Goal: Information Seeking & Learning: Learn about a topic

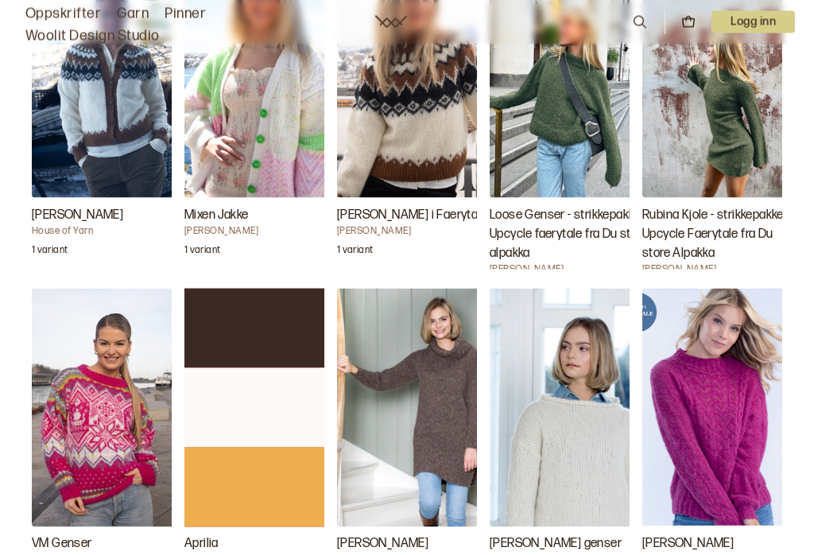
scroll to position [2111, 0]
click at [760, 462] on img "Michelle Genser" at bounding box center [721, 407] width 159 height 238
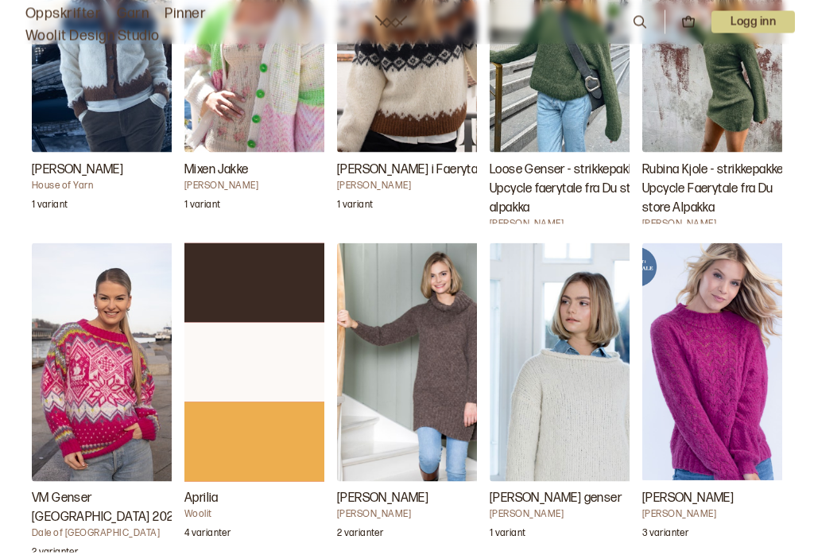
scroll to position [2248, 0]
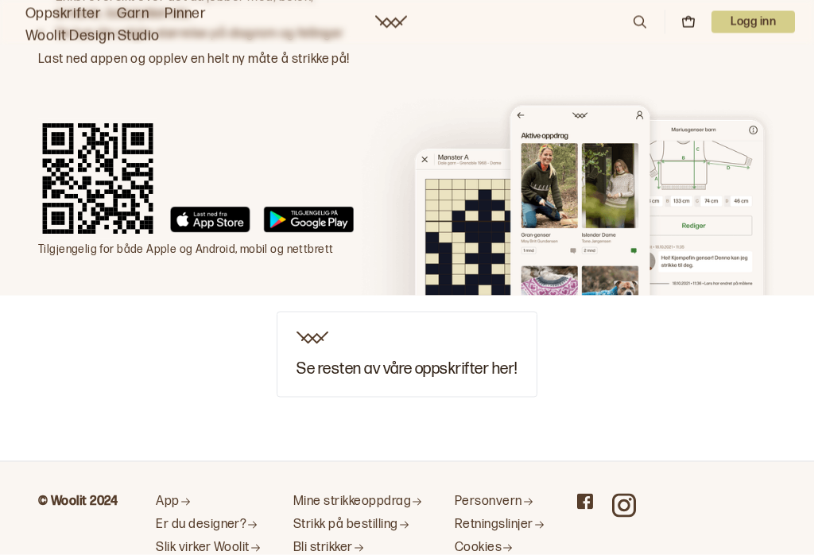
scroll to position [4940, 0]
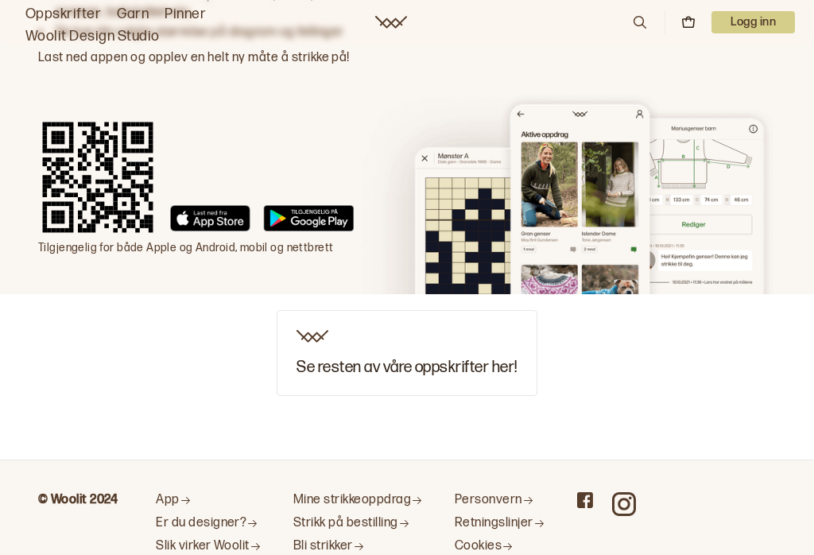
click at [422, 358] on h3 "Se resten av våre oppskrifter her!" at bounding box center [406, 366] width 220 height 17
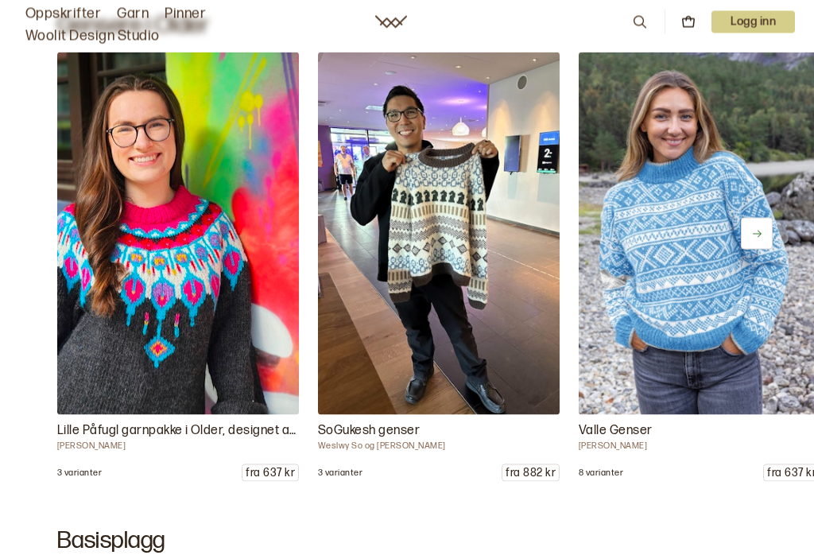
scroll to position [6200, 0]
click at [762, 239] on icon at bounding box center [757, 233] width 12 height 12
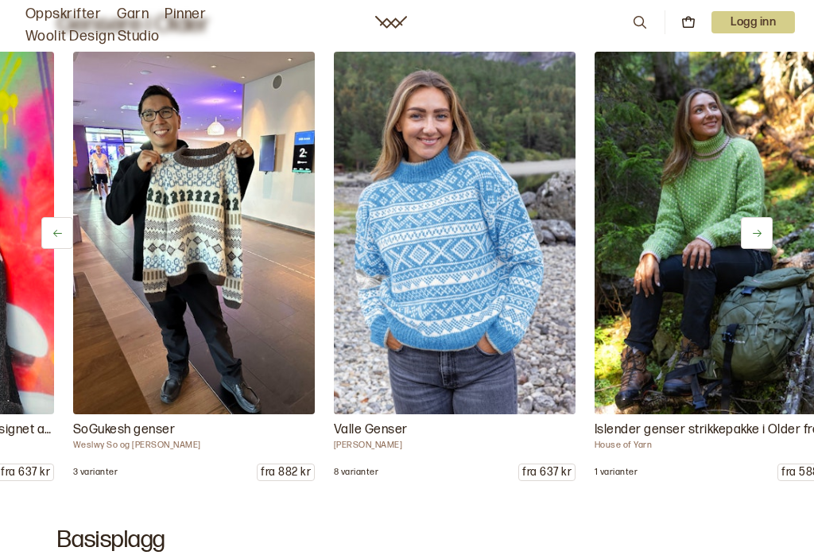
scroll to position [0, 261]
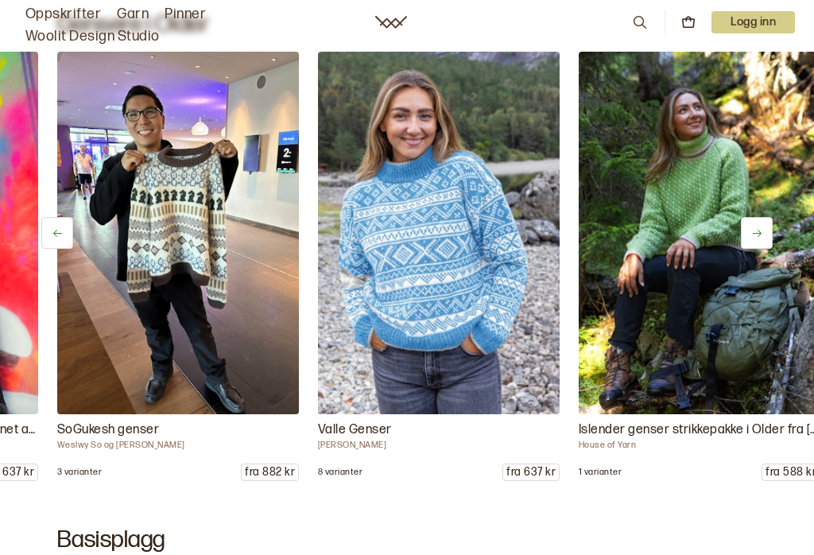
click at [760, 239] on icon at bounding box center [757, 233] width 12 height 12
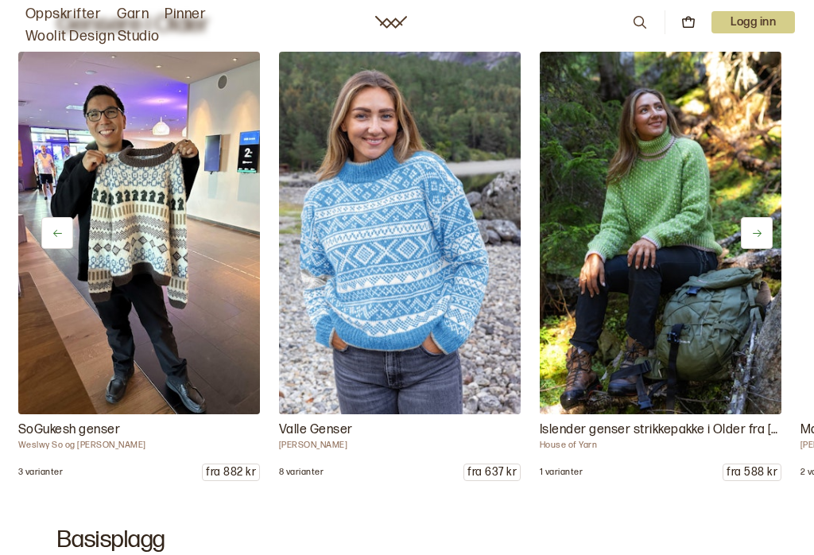
scroll to position [0, 521]
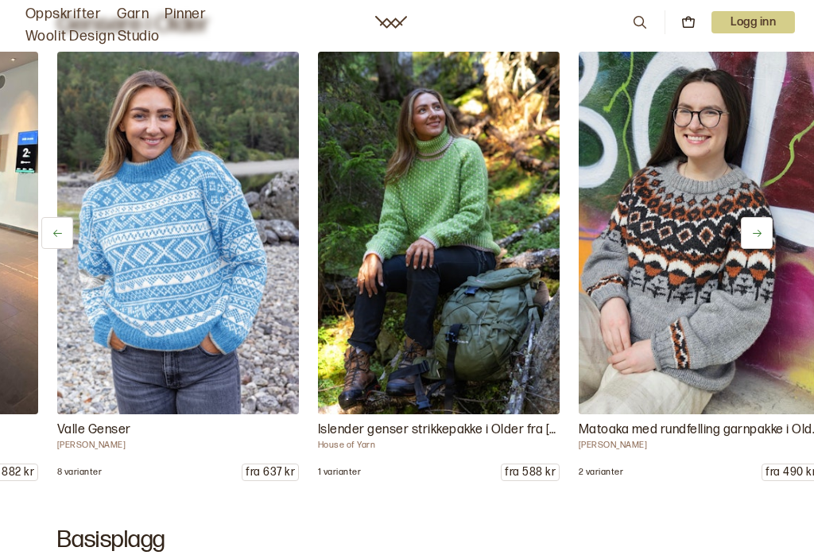
click at [761, 239] on icon at bounding box center [757, 233] width 12 height 12
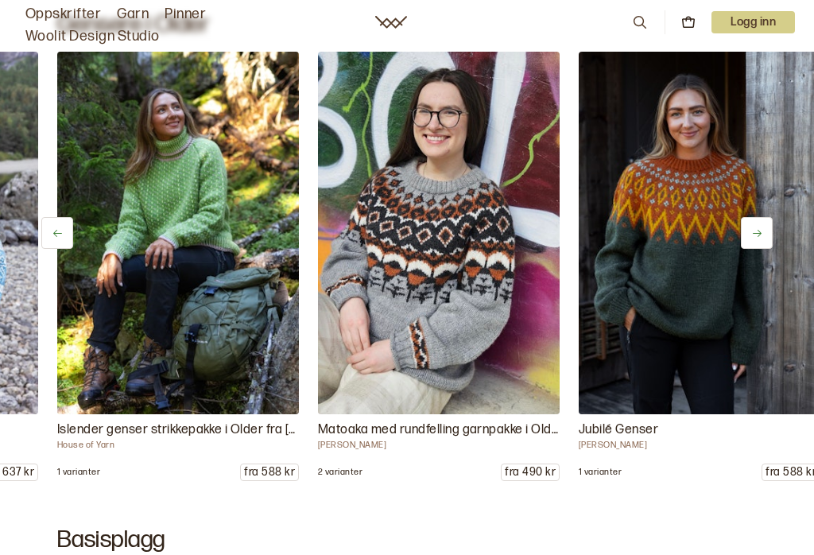
click at [768, 242] on button at bounding box center [757, 233] width 32 height 32
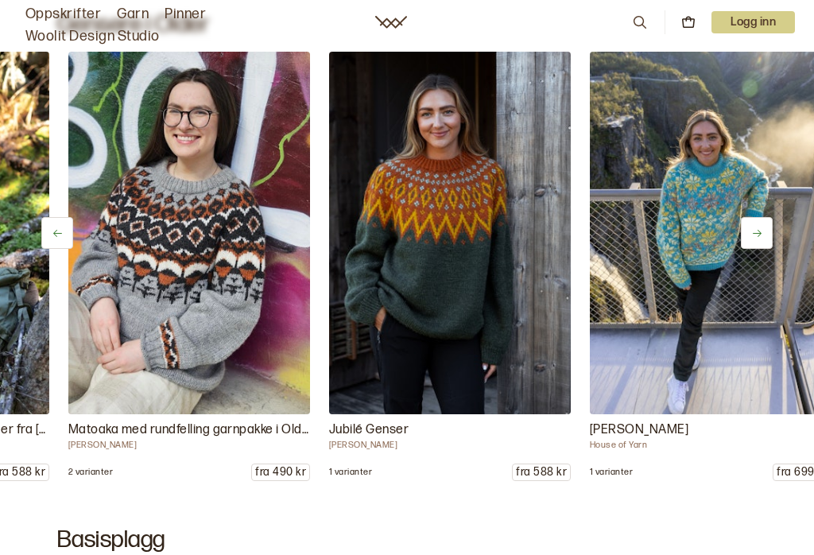
scroll to position [0, 1043]
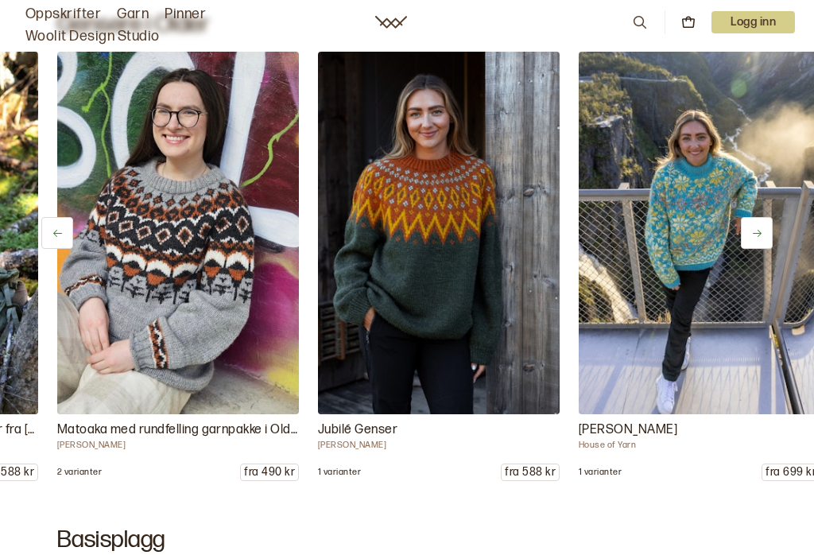
click at [767, 242] on button at bounding box center [757, 233] width 32 height 32
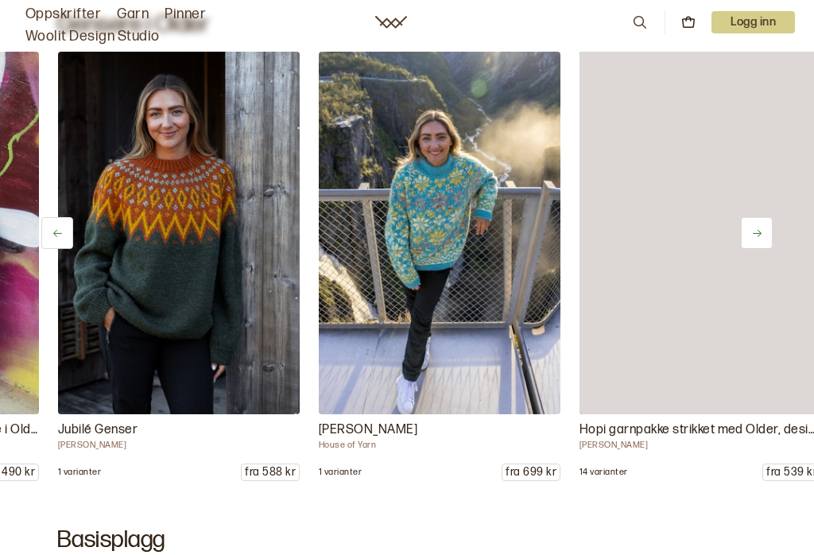
scroll to position [0, 1303]
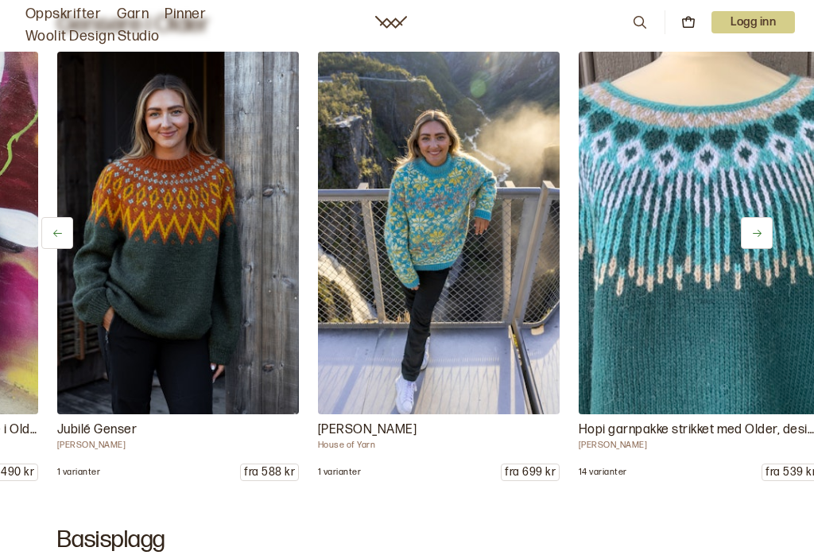
click at [768, 237] on button at bounding box center [757, 233] width 32 height 32
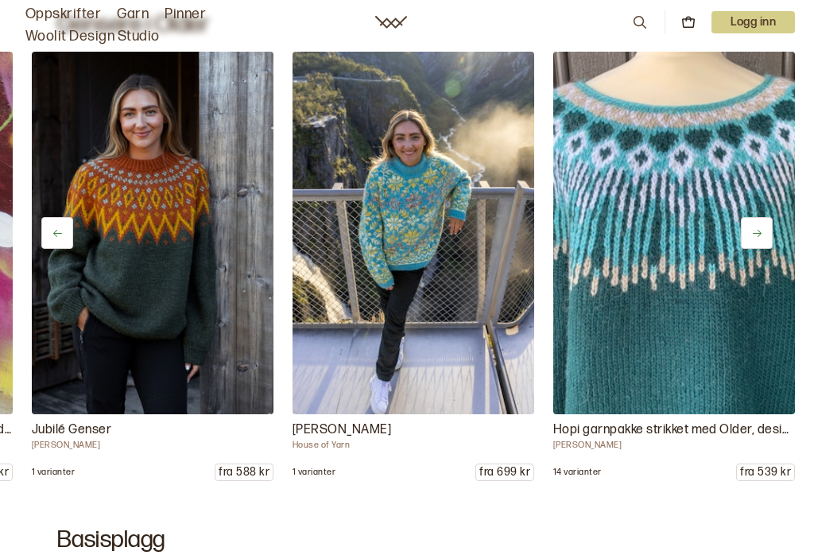
scroll to position [0, 1564]
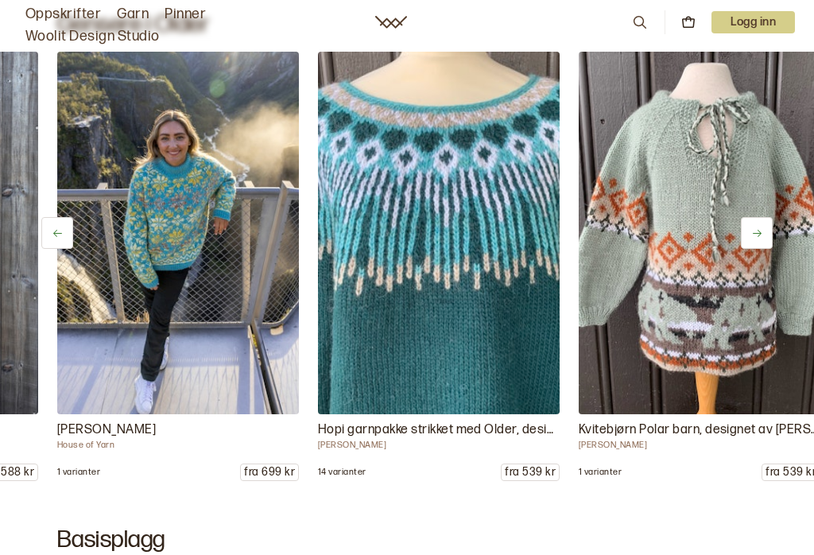
click at [761, 239] on icon at bounding box center [757, 233] width 12 height 12
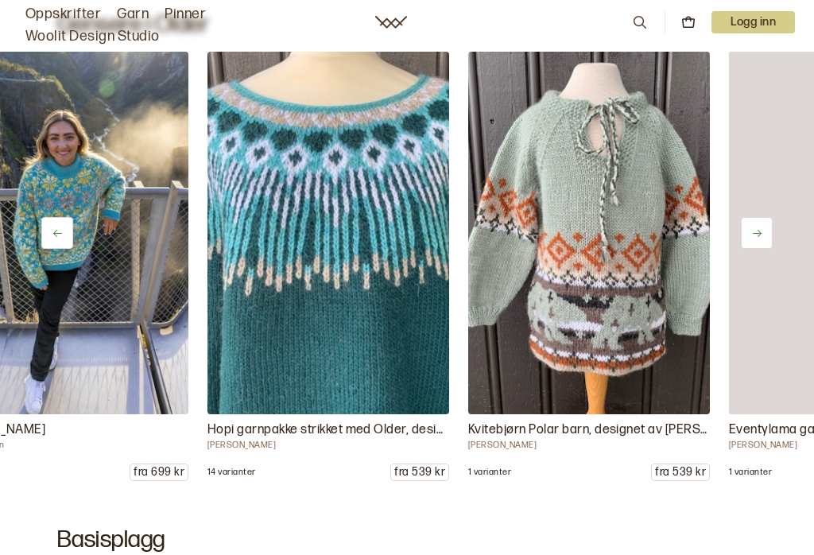
scroll to position [0, 1825]
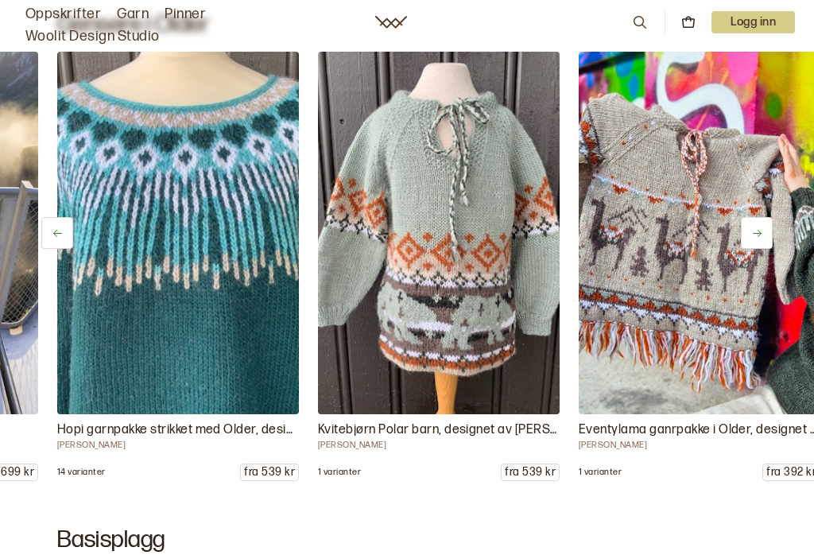
click at [762, 239] on icon at bounding box center [757, 233] width 12 height 12
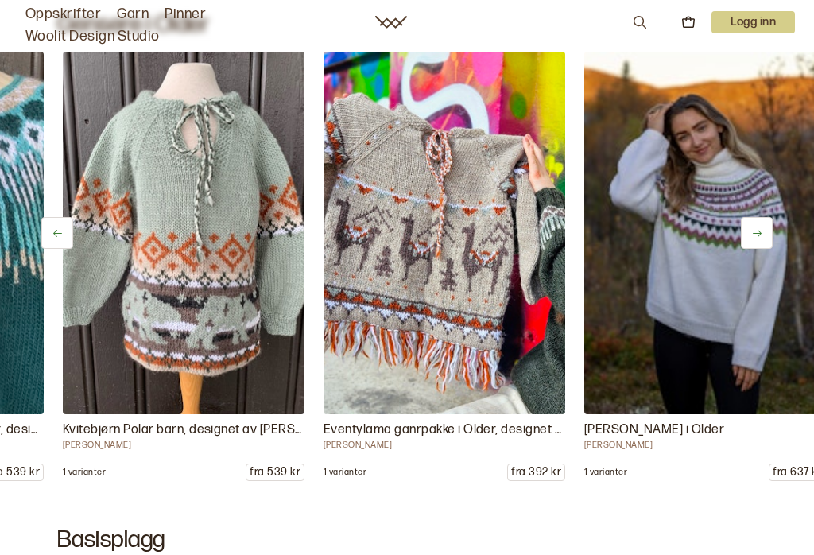
scroll to position [0, 2085]
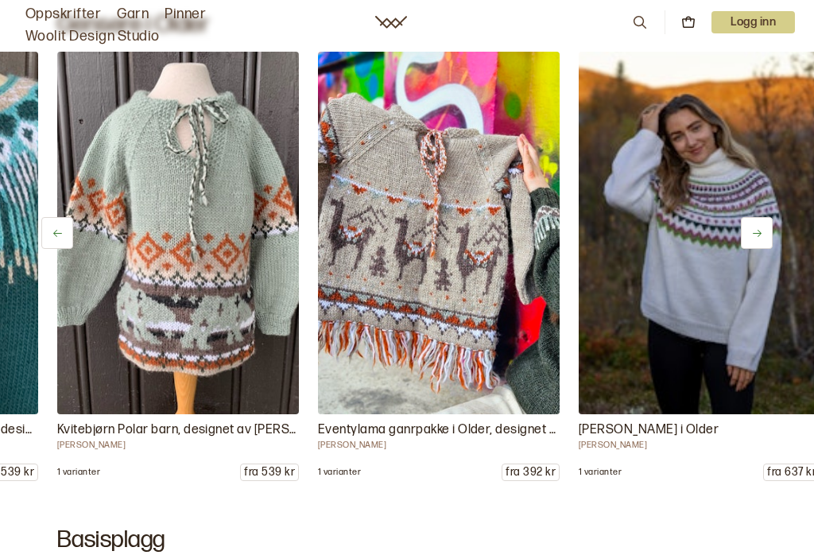
click at [765, 242] on button at bounding box center [757, 233] width 32 height 32
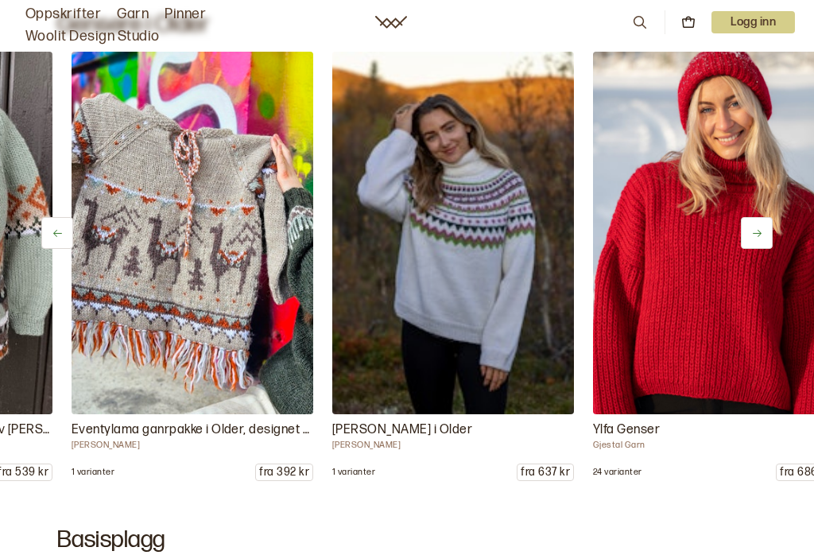
scroll to position [0, 2346]
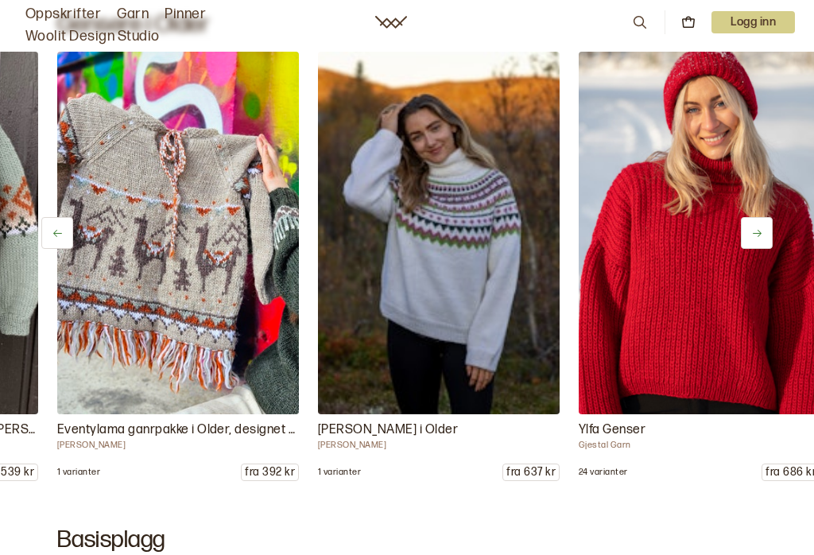
click at [771, 242] on button at bounding box center [757, 233] width 32 height 32
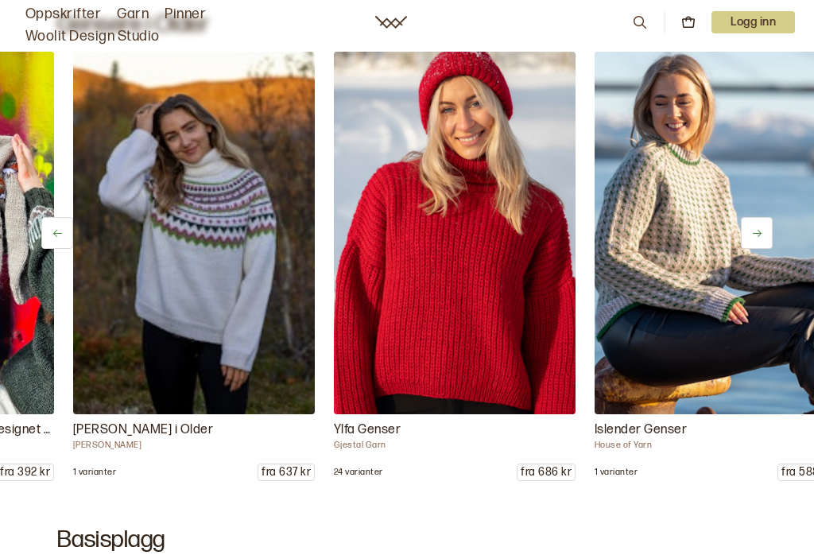
scroll to position [0, 2606]
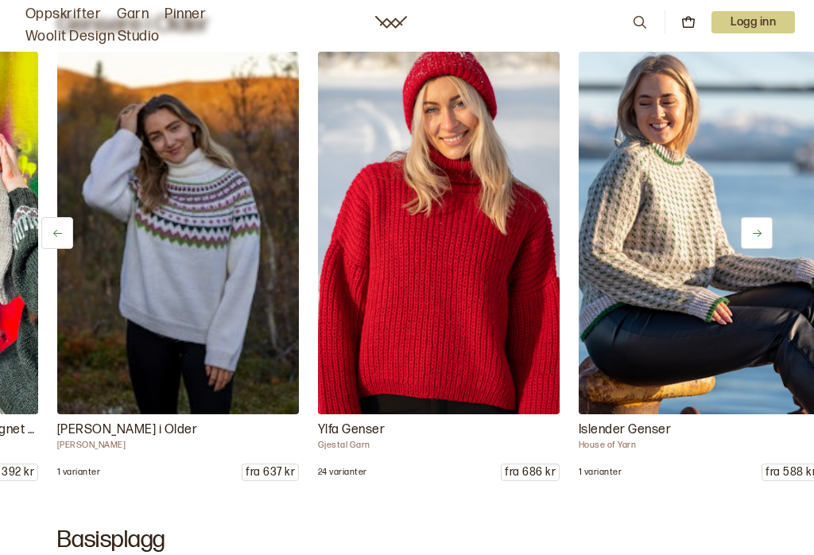
click at [764, 242] on button at bounding box center [757, 233] width 32 height 32
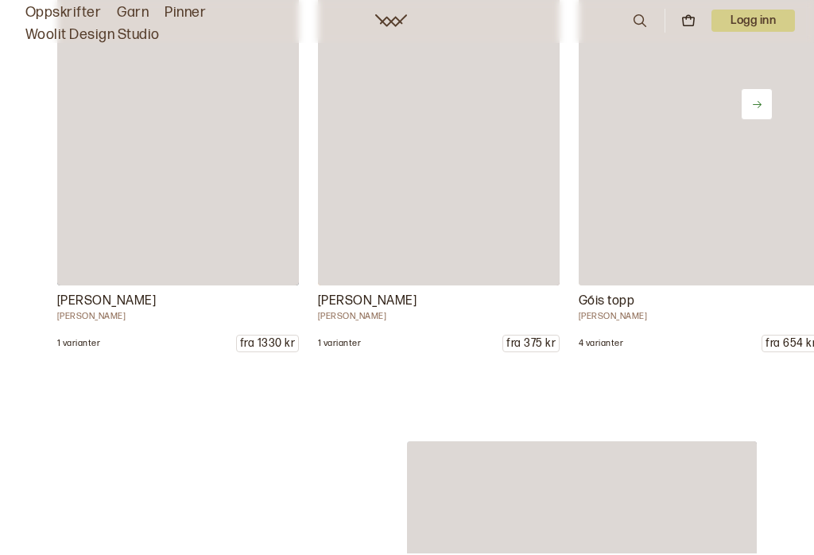
scroll to position [19066, 0]
